Goal: Task Accomplishment & Management: Use online tool/utility

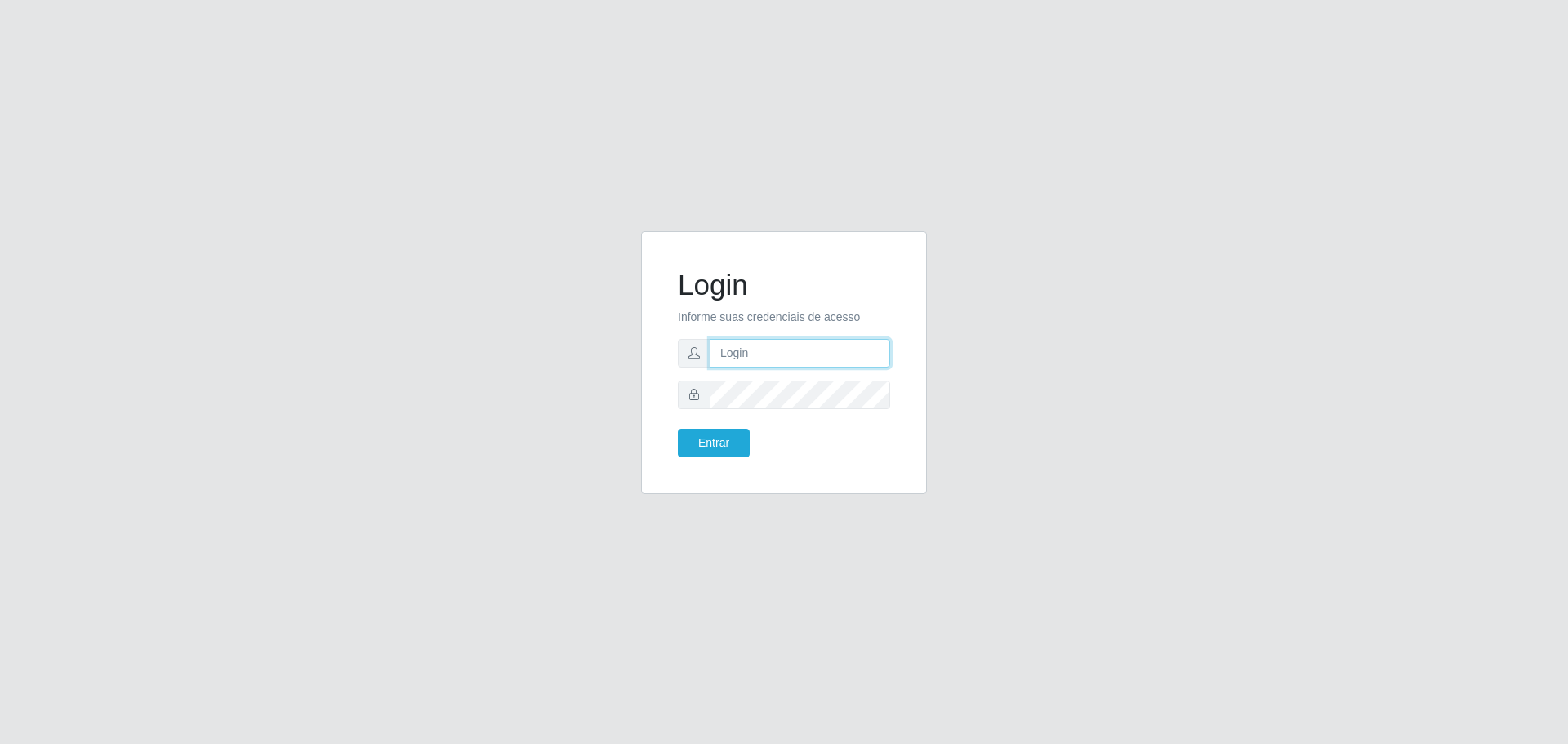
type input "[EMAIL_ADDRESS][DOMAIN_NAME]"
click at [761, 409] on form "Login Informe suas credenciais de acesso [EMAIL_ADDRESS][DOMAIN_NAME] Entrar" at bounding box center [783, 362] width 212 height 189
click at [677, 429] on button "Entrar" at bounding box center [714, 443] width 72 height 28
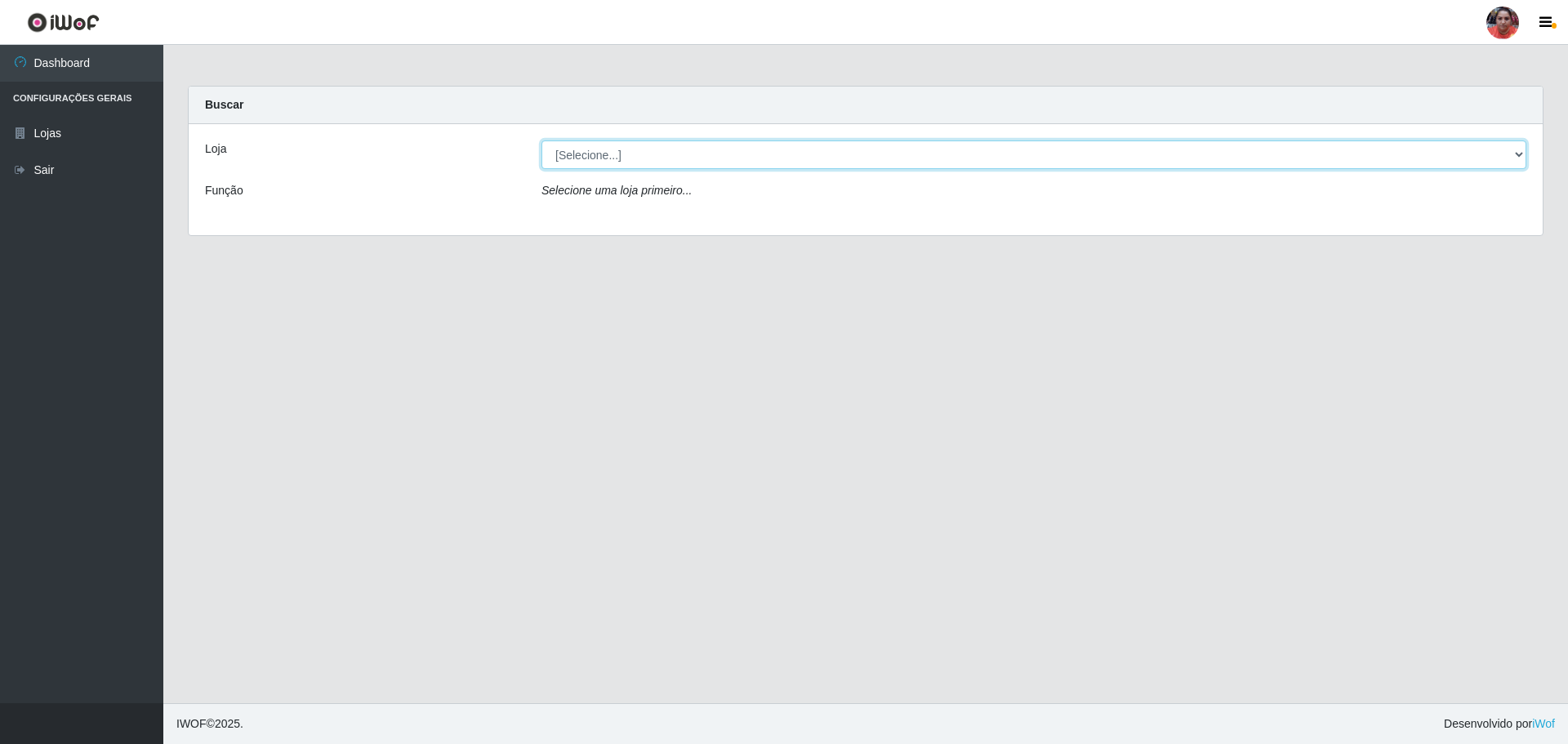
click at [733, 153] on select "[Selecione...] Mar Vermelho - Loja 05" at bounding box center [1034, 154] width 985 height 28
select select "252"
click at [542, 140] on select "[Selecione...] Mar Vermelho - Loja 05" at bounding box center [1034, 154] width 985 height 28
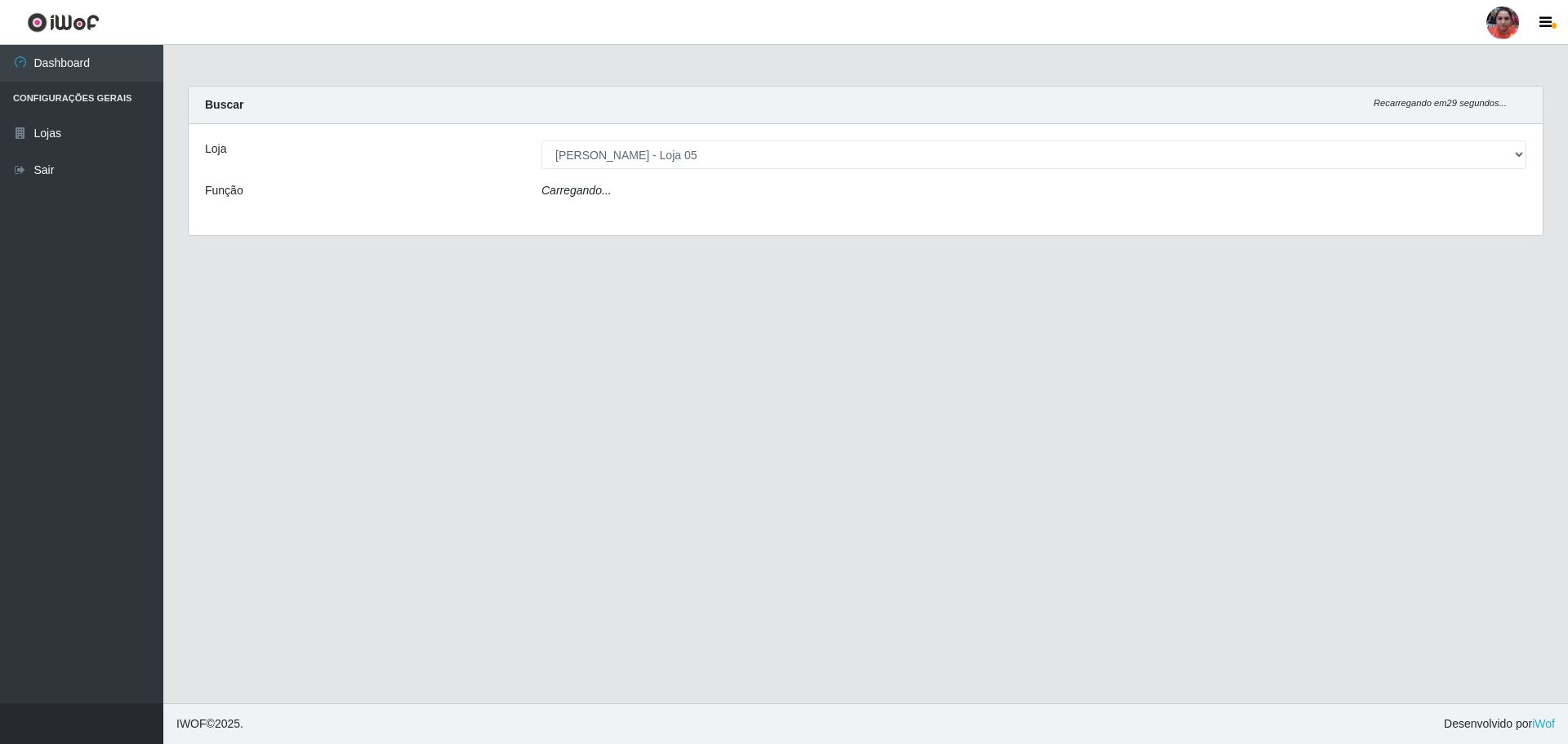
click at [677, 185] on div "Carregando..." at bounding box center [1034, 194] width 1010 height 24
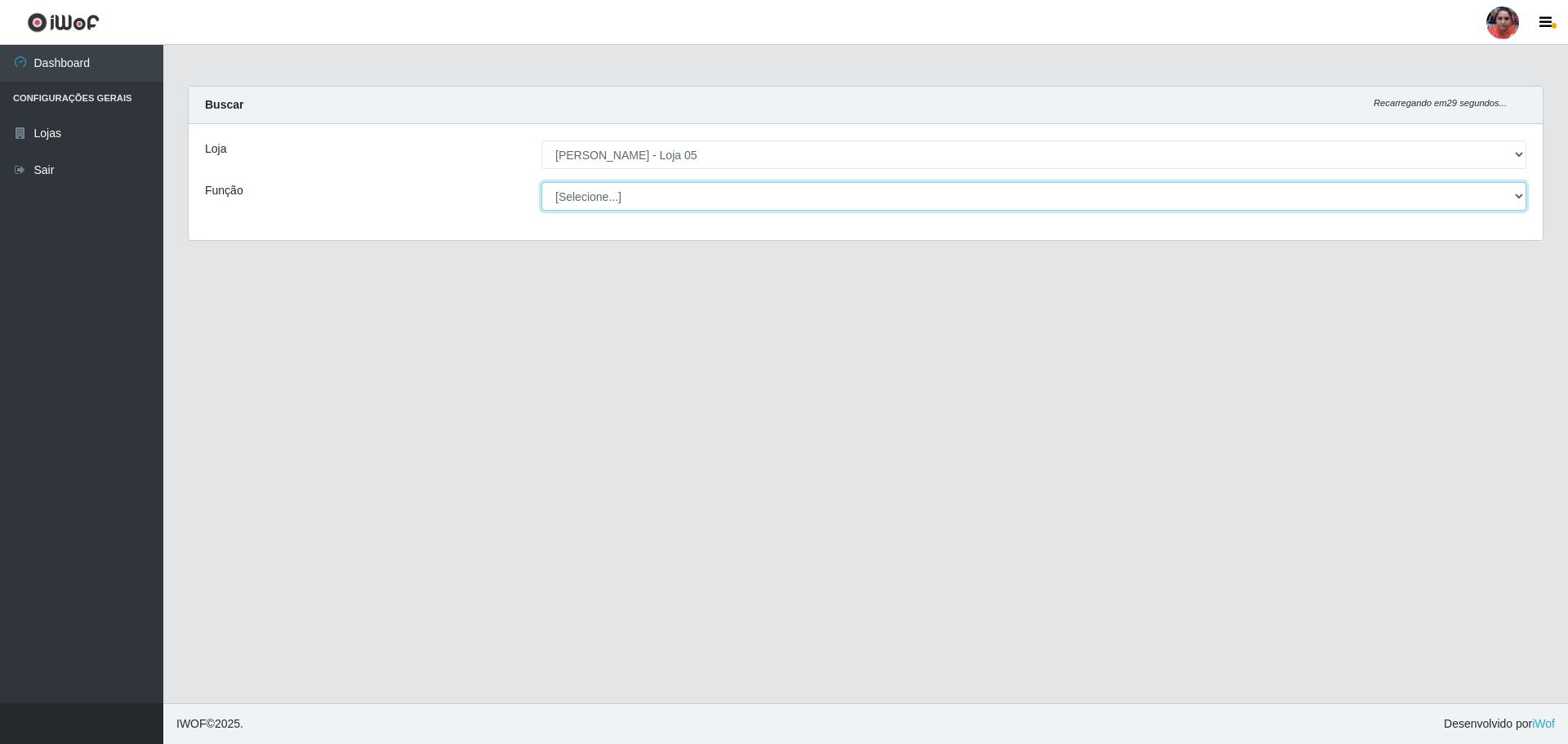
click at [677, 192] on select "[Selecione...] ASG ASG + ASG ++ Auxiliar de Depósito Auxiliar de Depósito + Aux…" at bounding box center [1034, 196] width 985 height 28
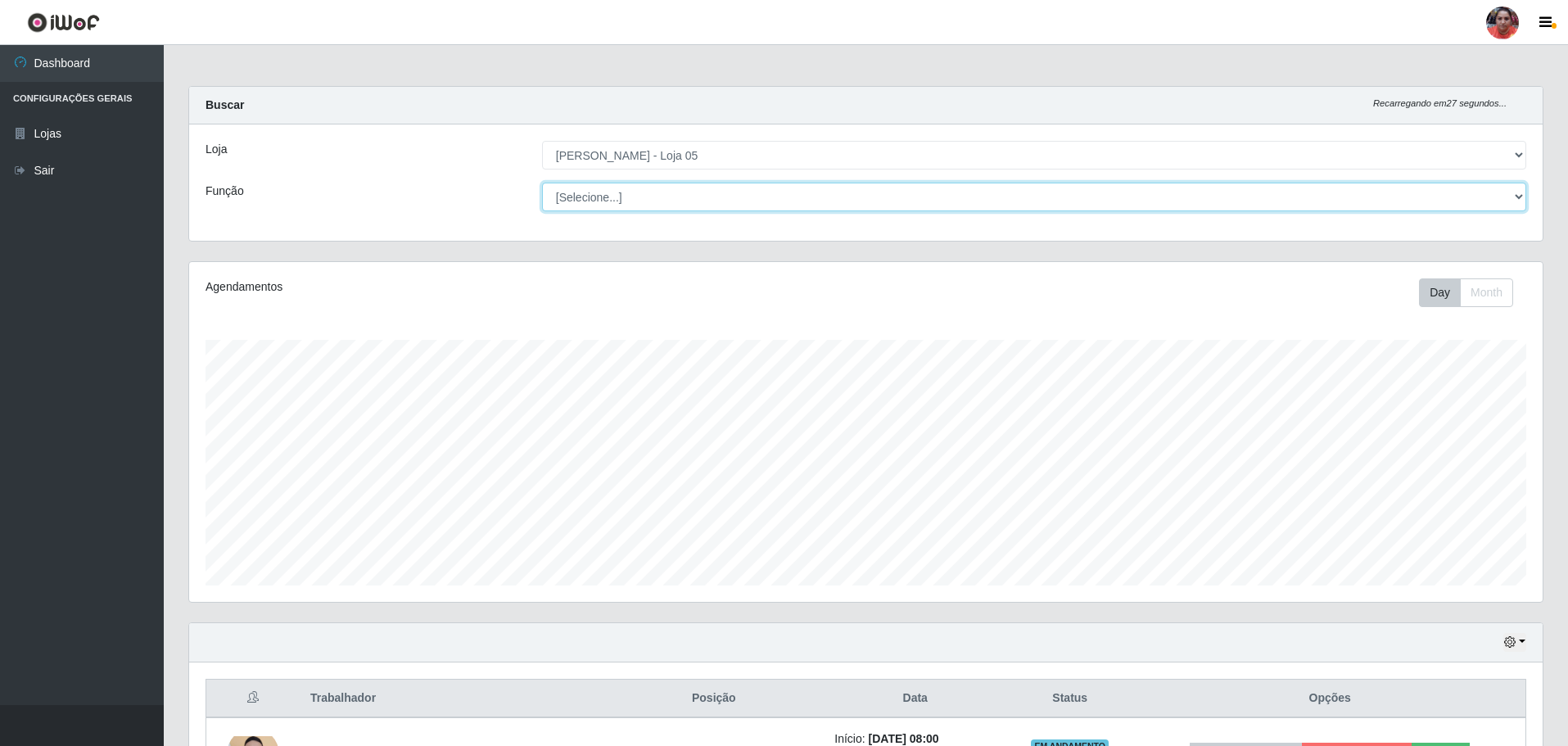
scroll to position [340, 1353]
select select "22"
click at [542, 183] on select "[Selecione...] ASG ASG + ASG ++ Auxiliar de Depósito Auxiliar de Depósito + Aux…" at bounding box center [1034, 197] width 984 height 28
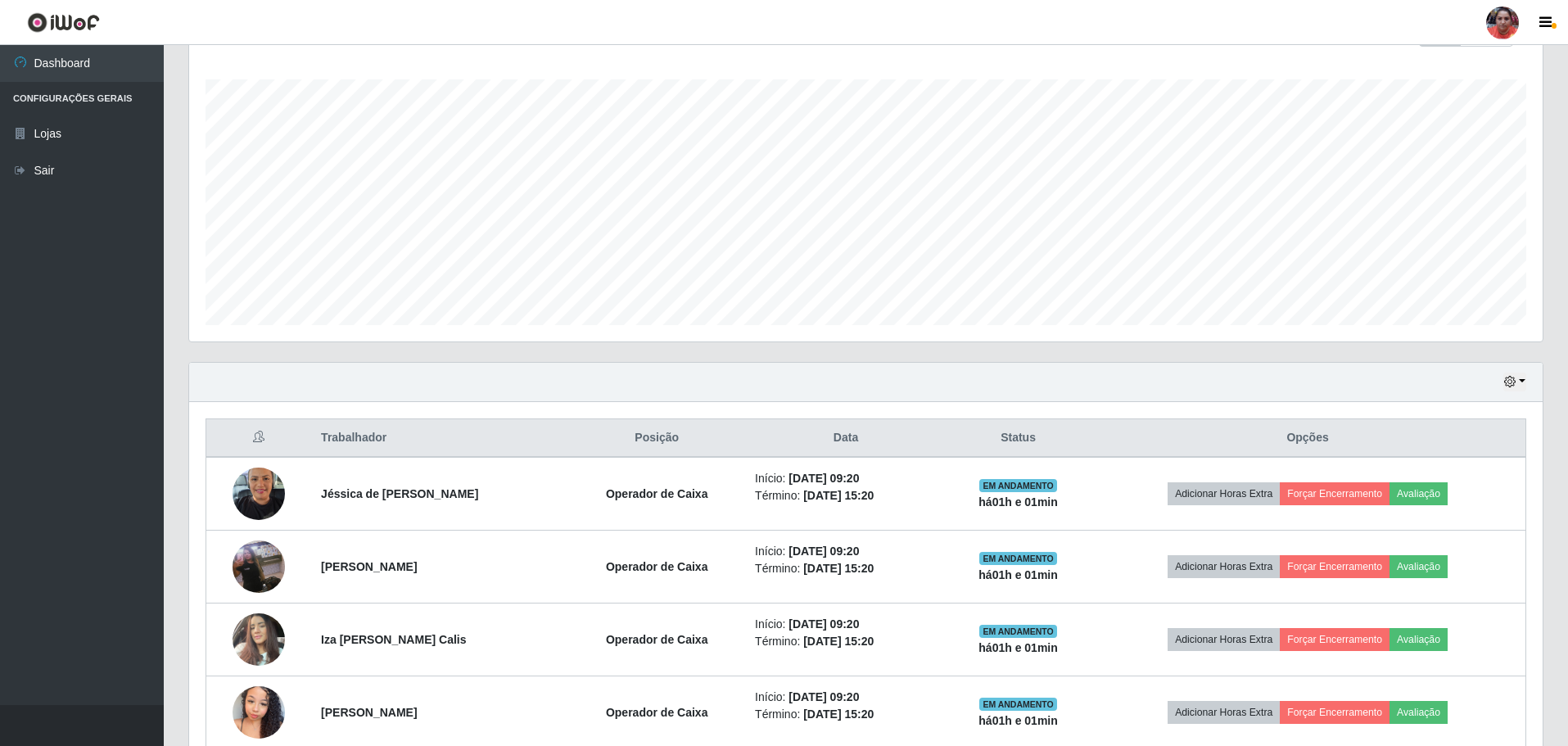
scroll to position [414, 0]
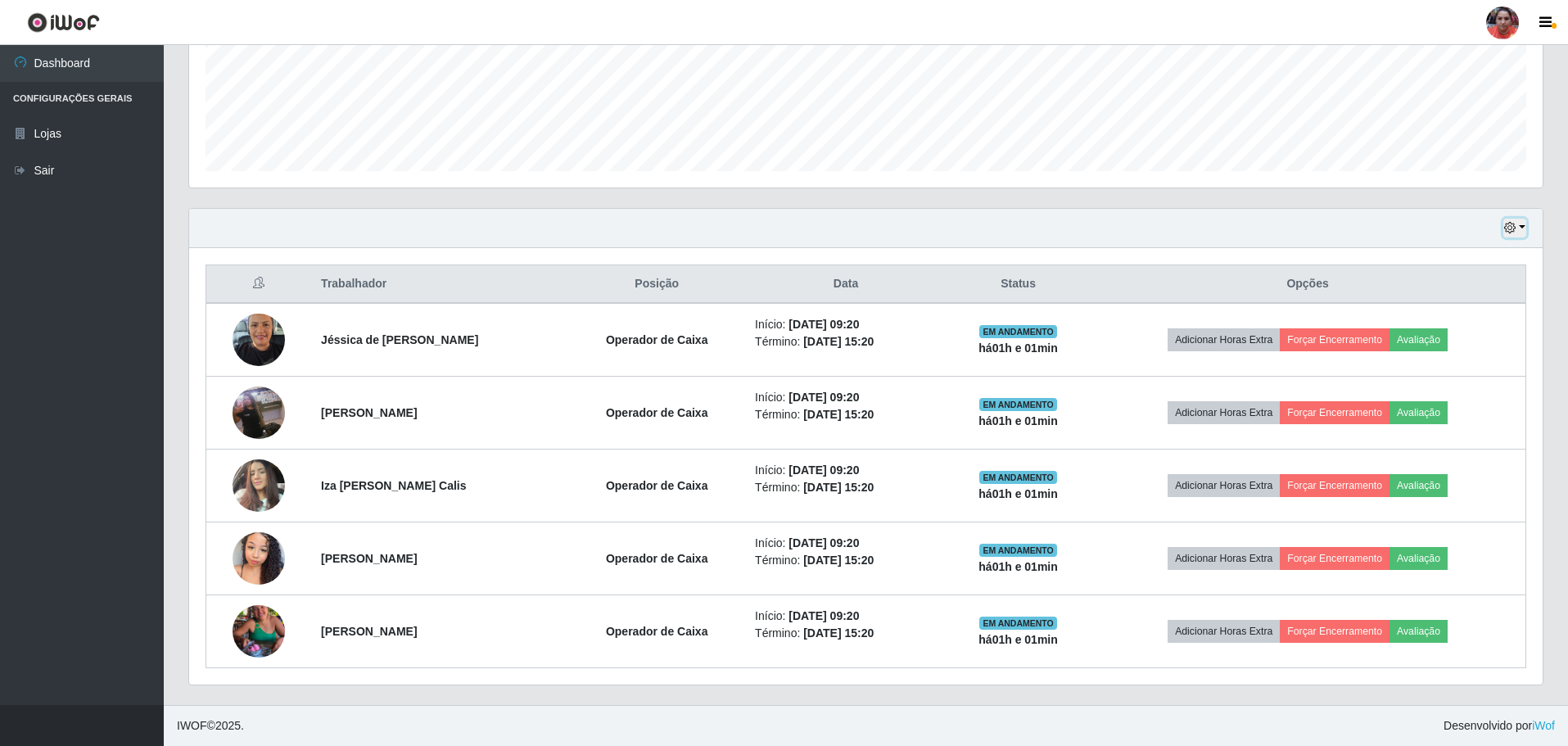
click at [1521, 228] on button "button" at bounding box center [1515, 228] width 23 height 19
click at [1495, 330] on button "3 dias" at bounding box center [1461, 325] width 129 height 34
click at [87, 179] on link "Sair" at bounding box center [81, 170] width 163 height 37
